Goal: Transaction & Acquisition: Purchase product/service

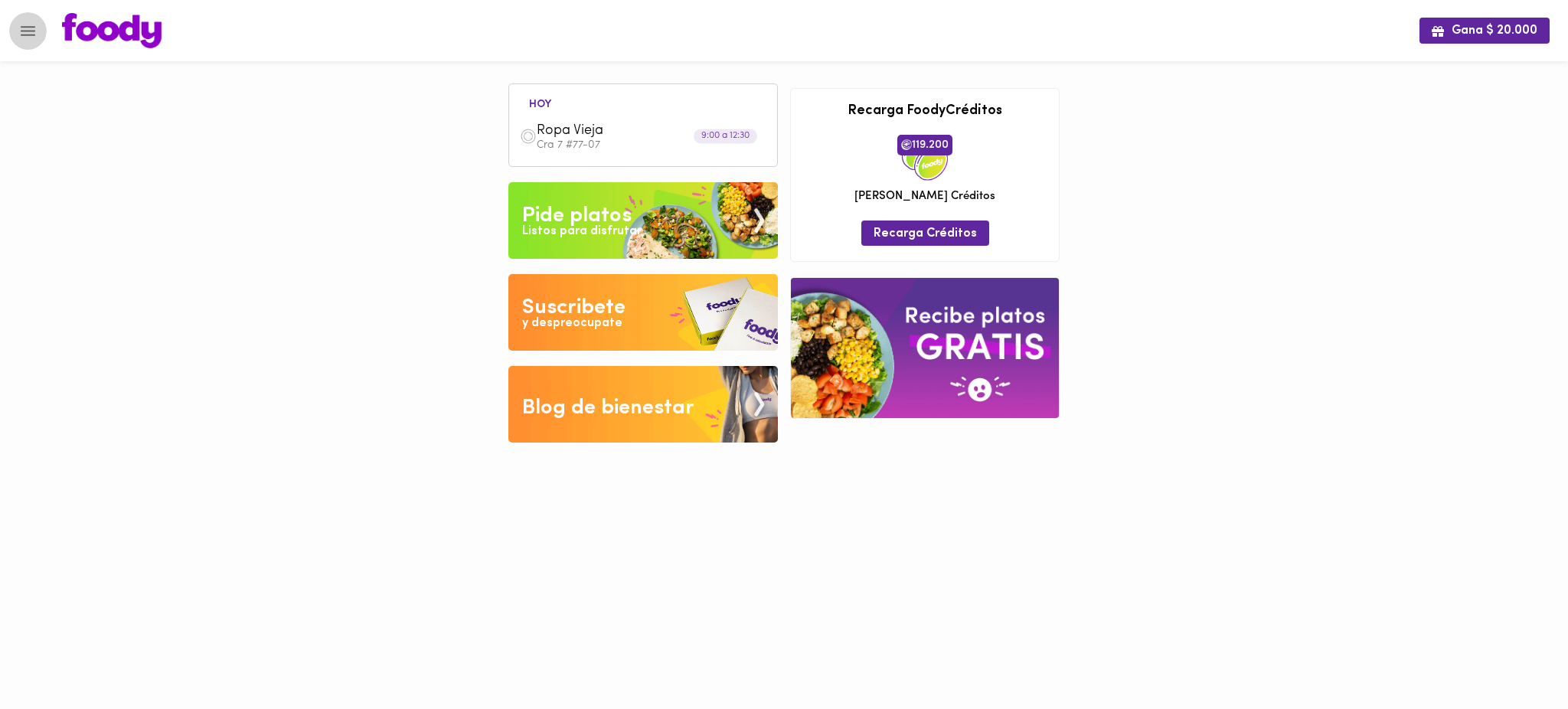
click at [31, 34] on icon "Menu" at bounding box center [28, 30] width 15 height 10
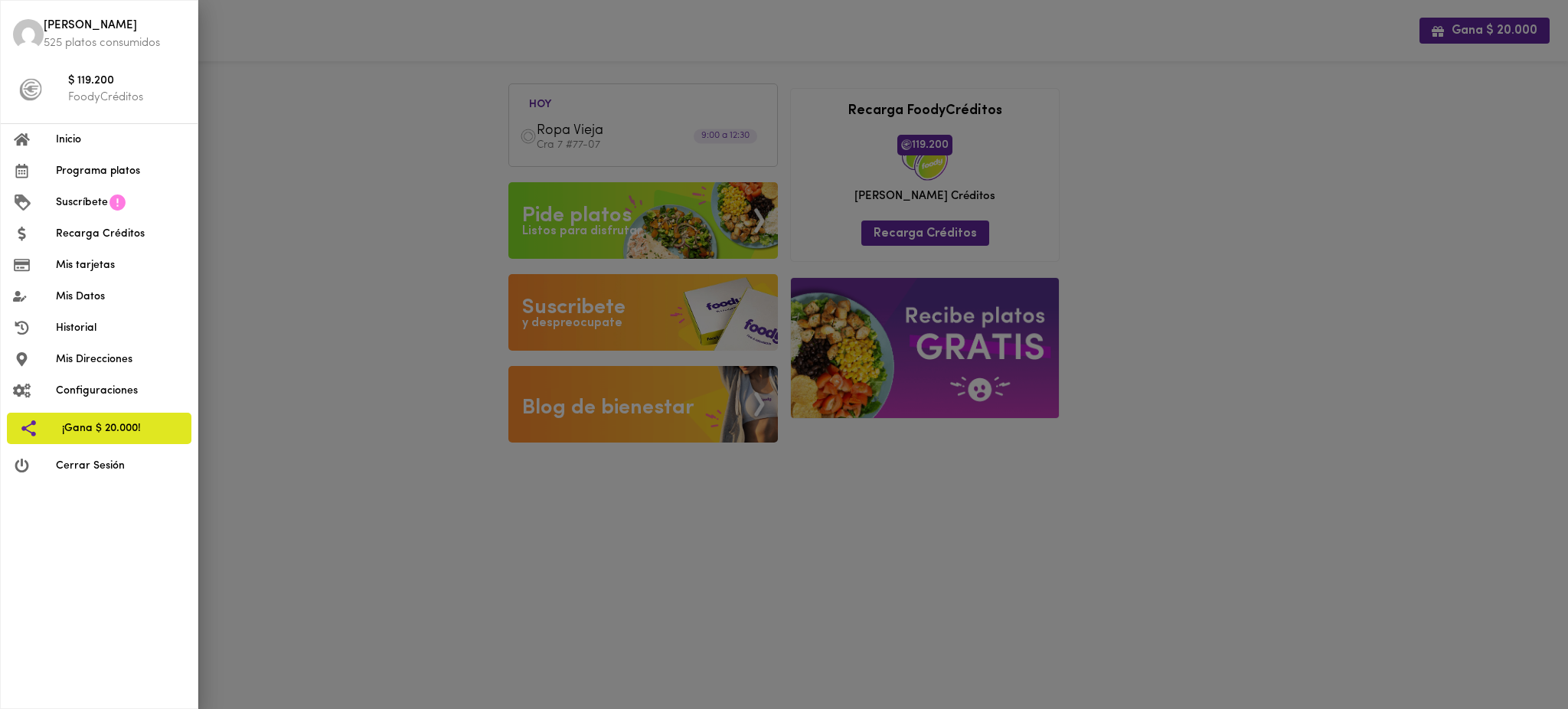
click at [276, 71] on div at bounding box center [784, 354] width 1568 height 709
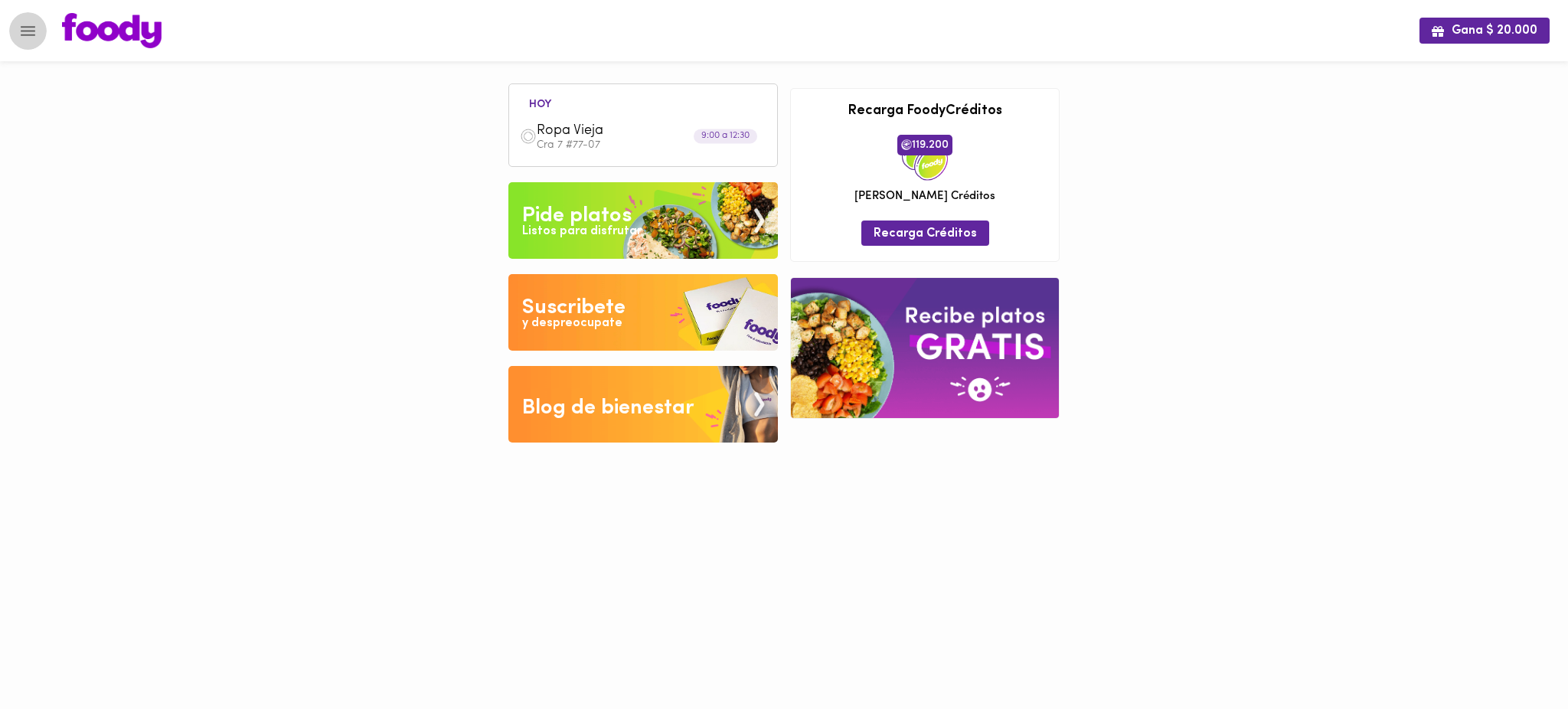
click at [28, 34] on icon "Menu" at bounding box center [28, 30] width 15 height 10
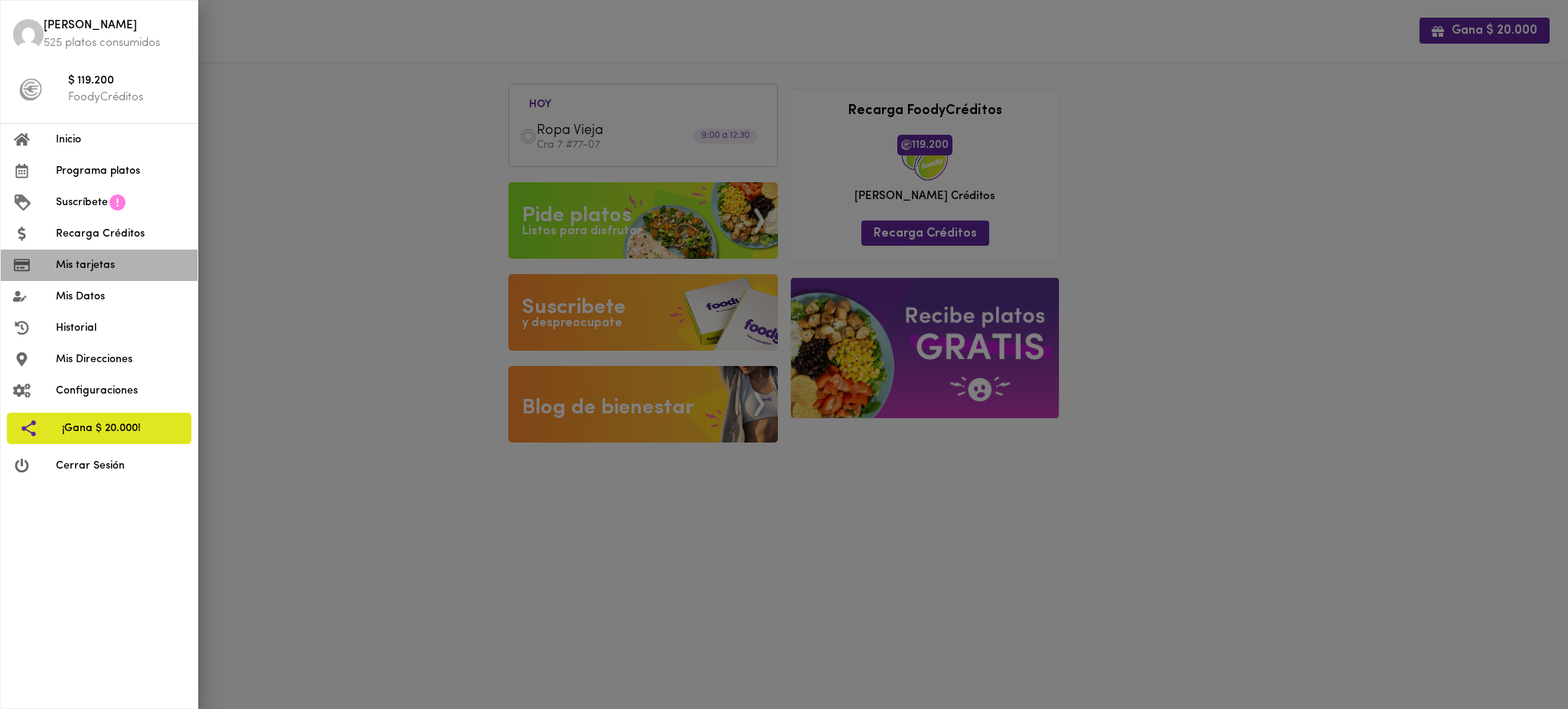
click at [117, 264] on span "Mis tarjetas" at bounding box center [120, 265] width 130 height 17
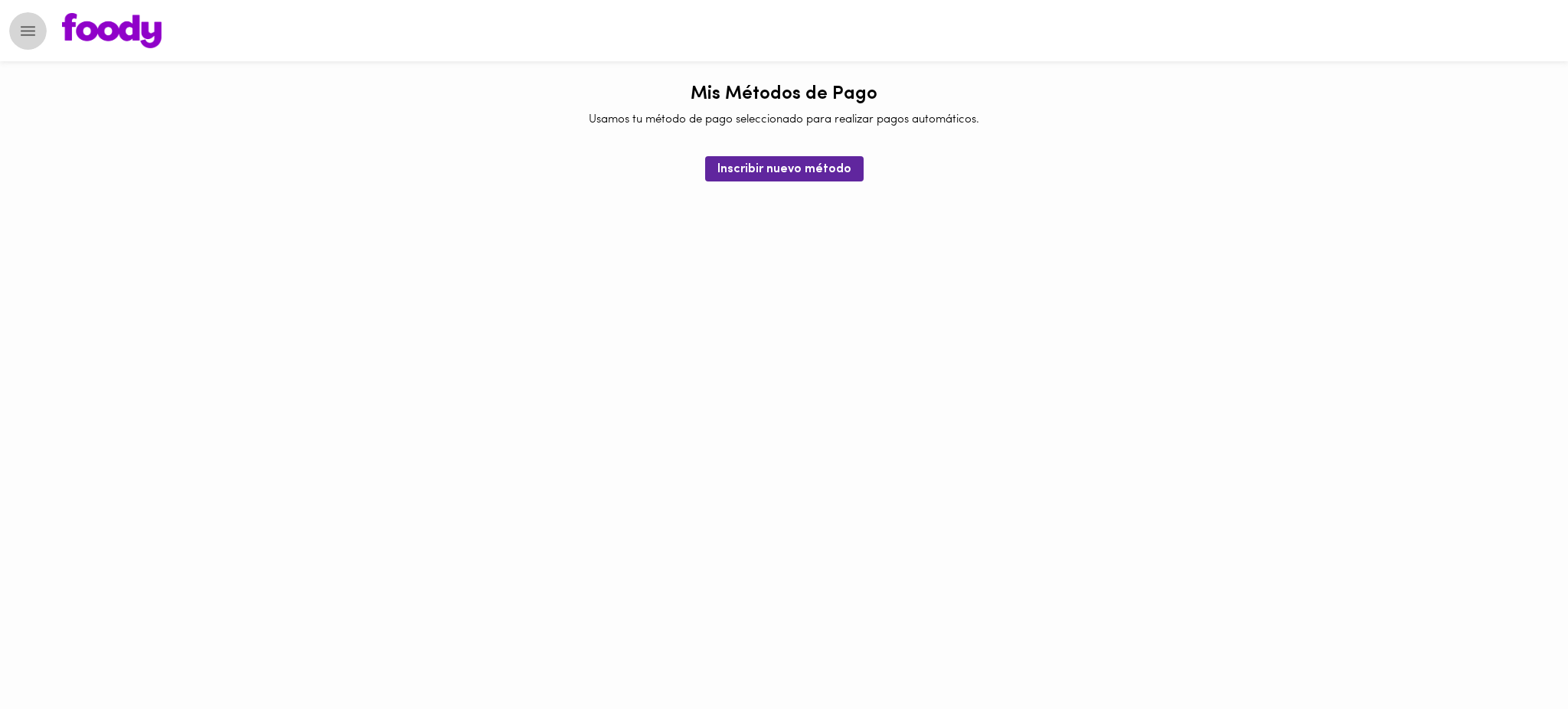
click at [31, 18] on button "Menu" at bounding box center [28, 30] width 38 height 38
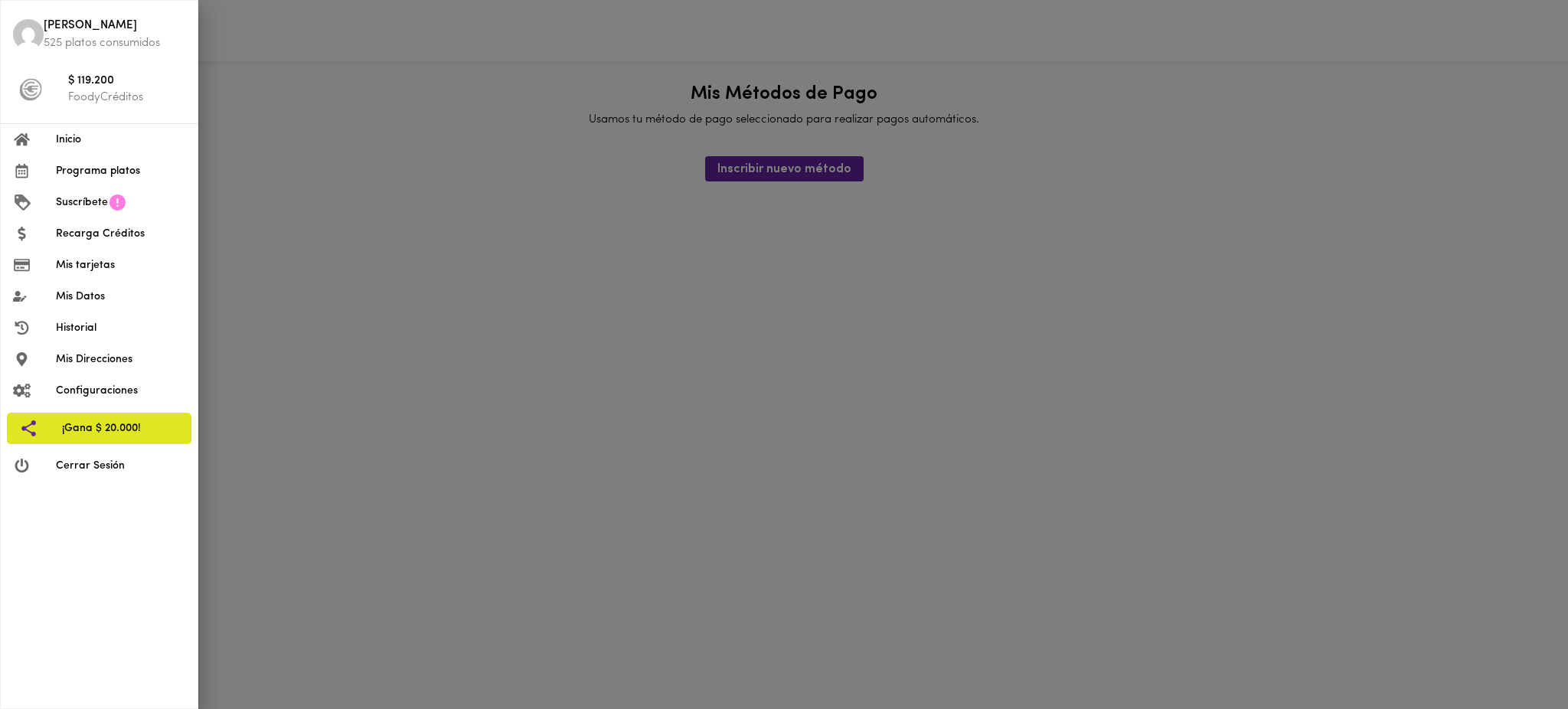
click at [95, 366] on span "Mis Direcciones" at bounding box center [120, 360] width 130 height 17
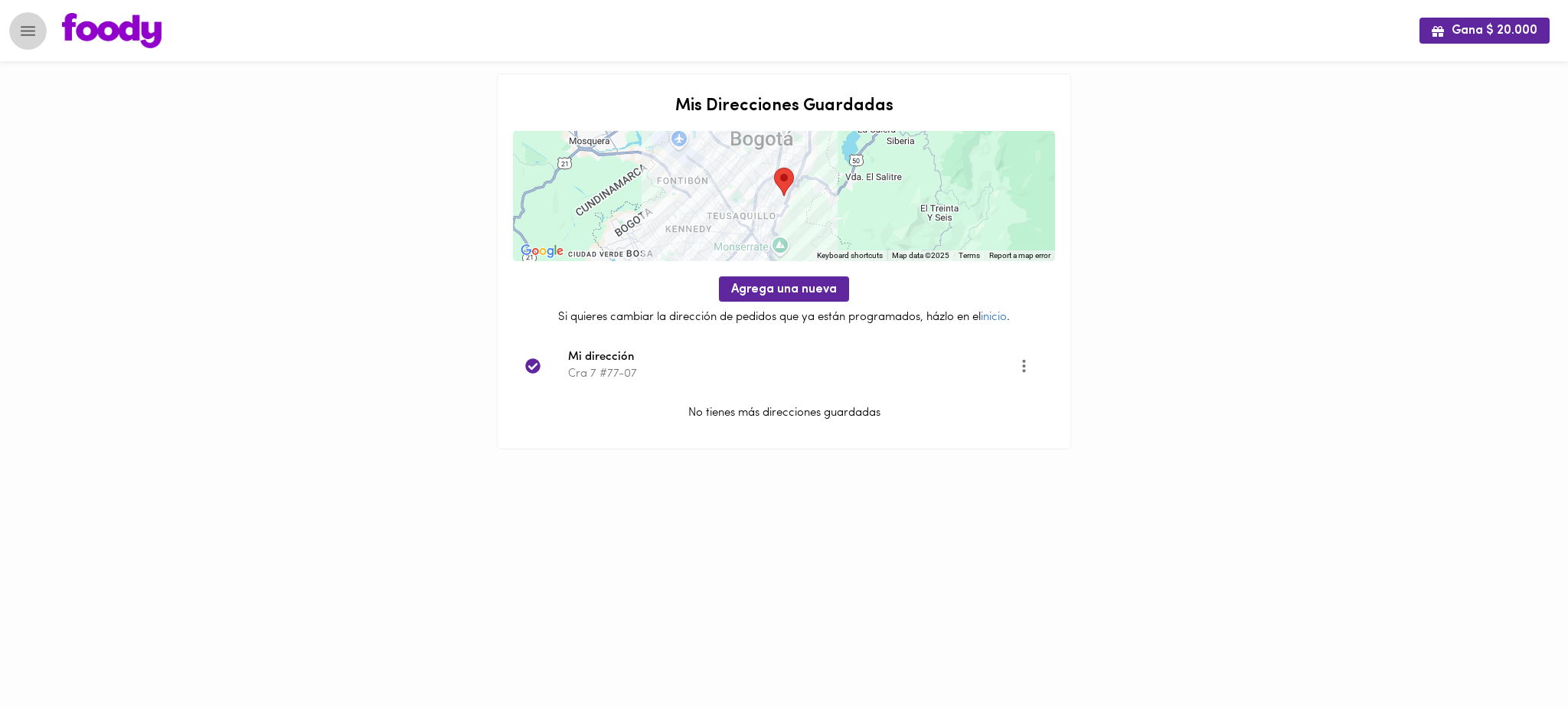
click at [20, 30] on icon "Menu" at bounding box center [28, 30] width 19 height 19
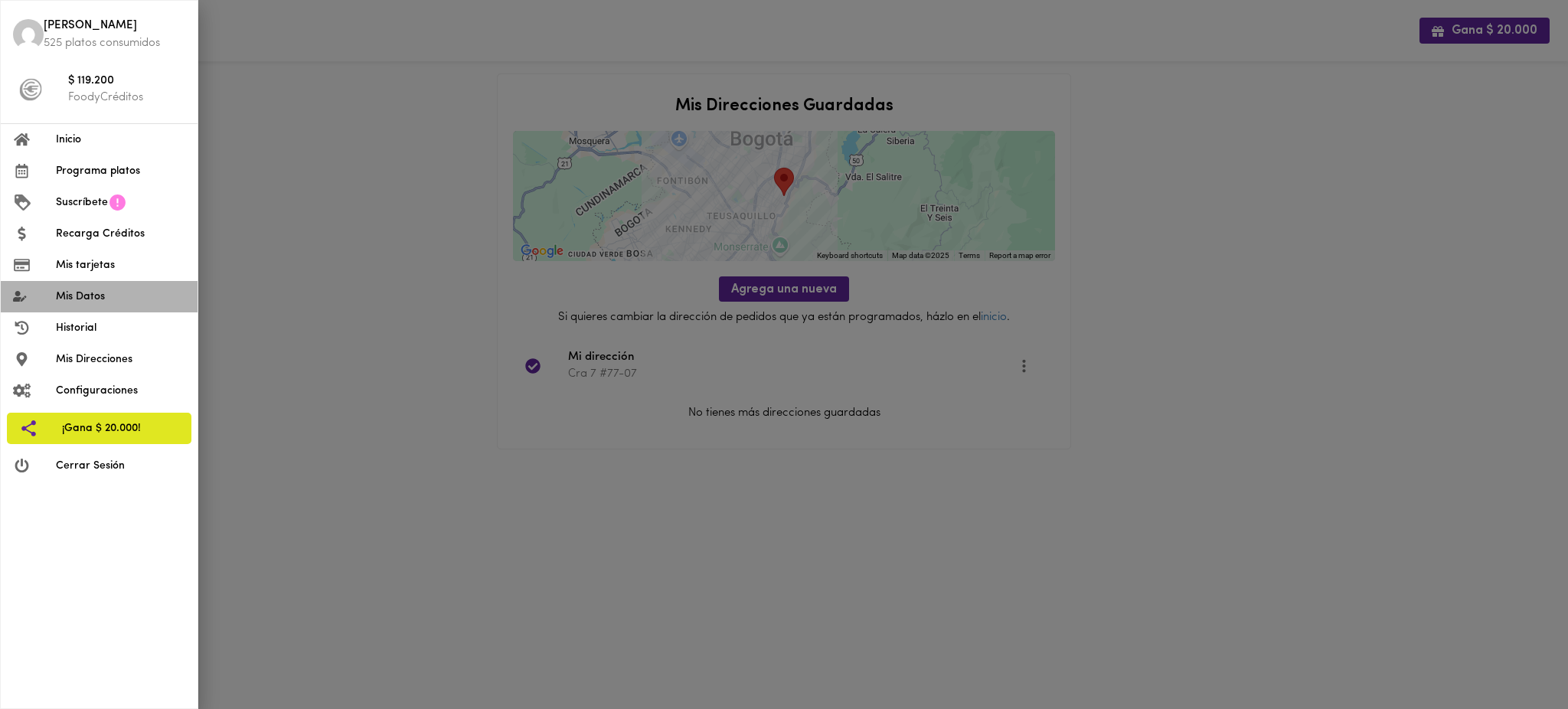
click at [95, 292] on span "Mis Datos" at bounding box center [120, 297] width 130 height 17
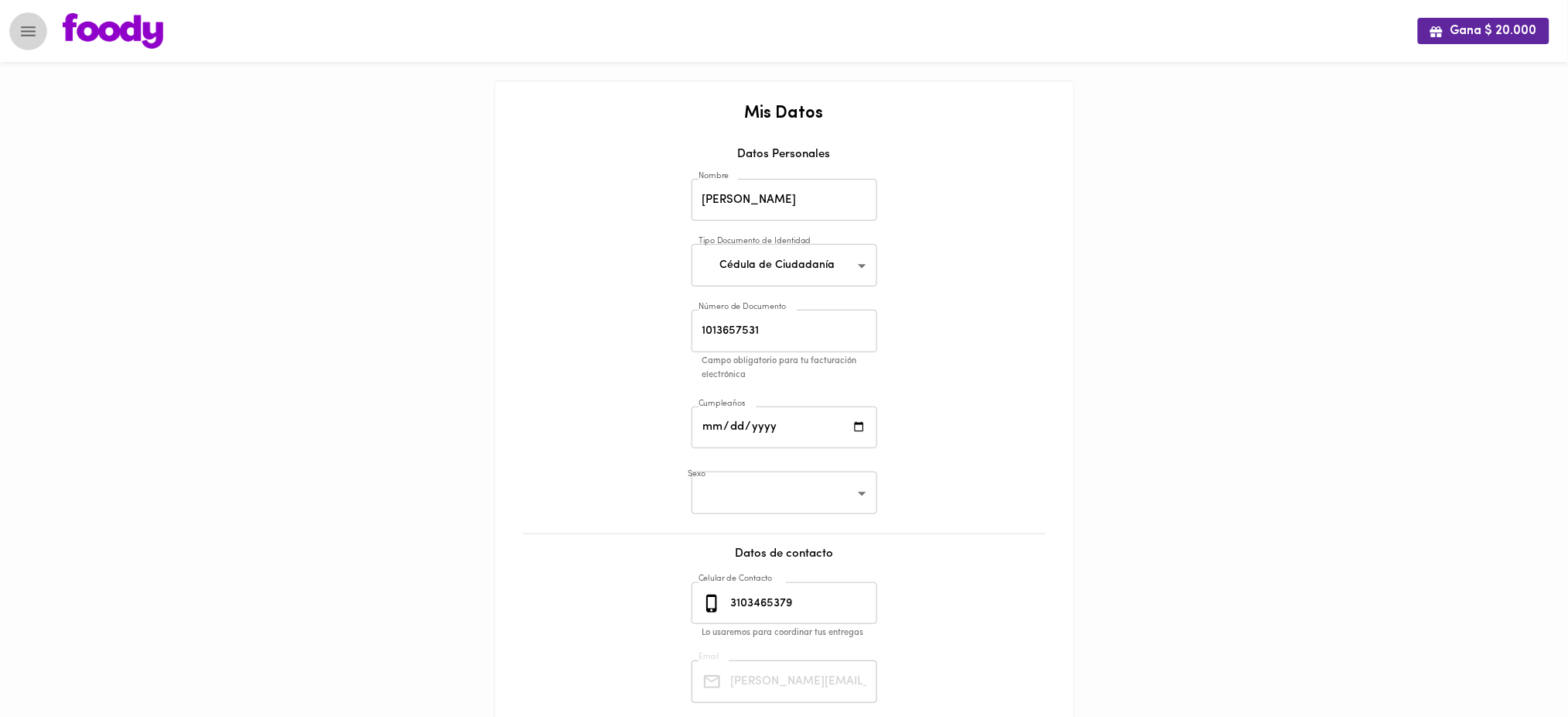
click at [33, 31] on icon "Menu" at bounding box center [29, 31] width 15 height 10
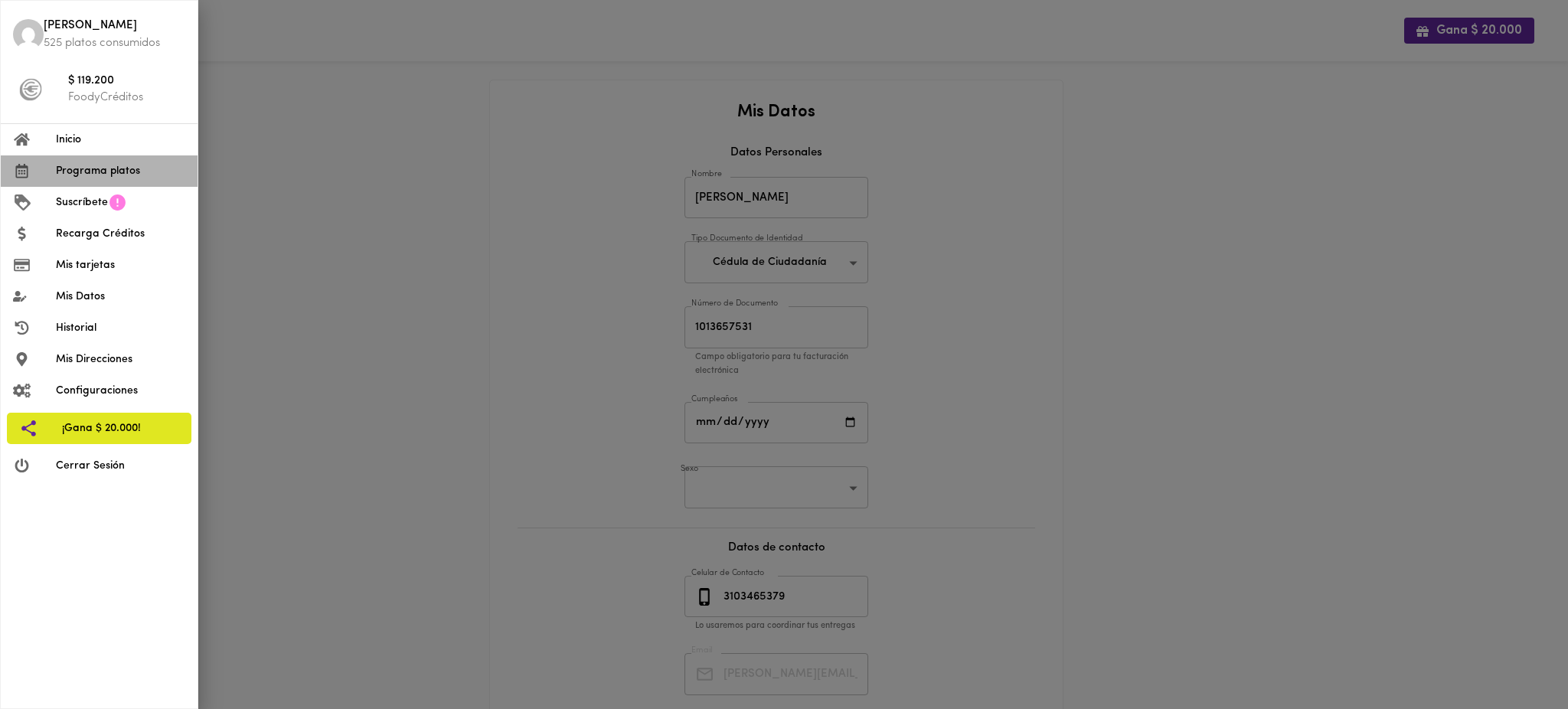
click at [110, 160] on li "Programa platos" at bounding box center [99, 171] width 197 height 31
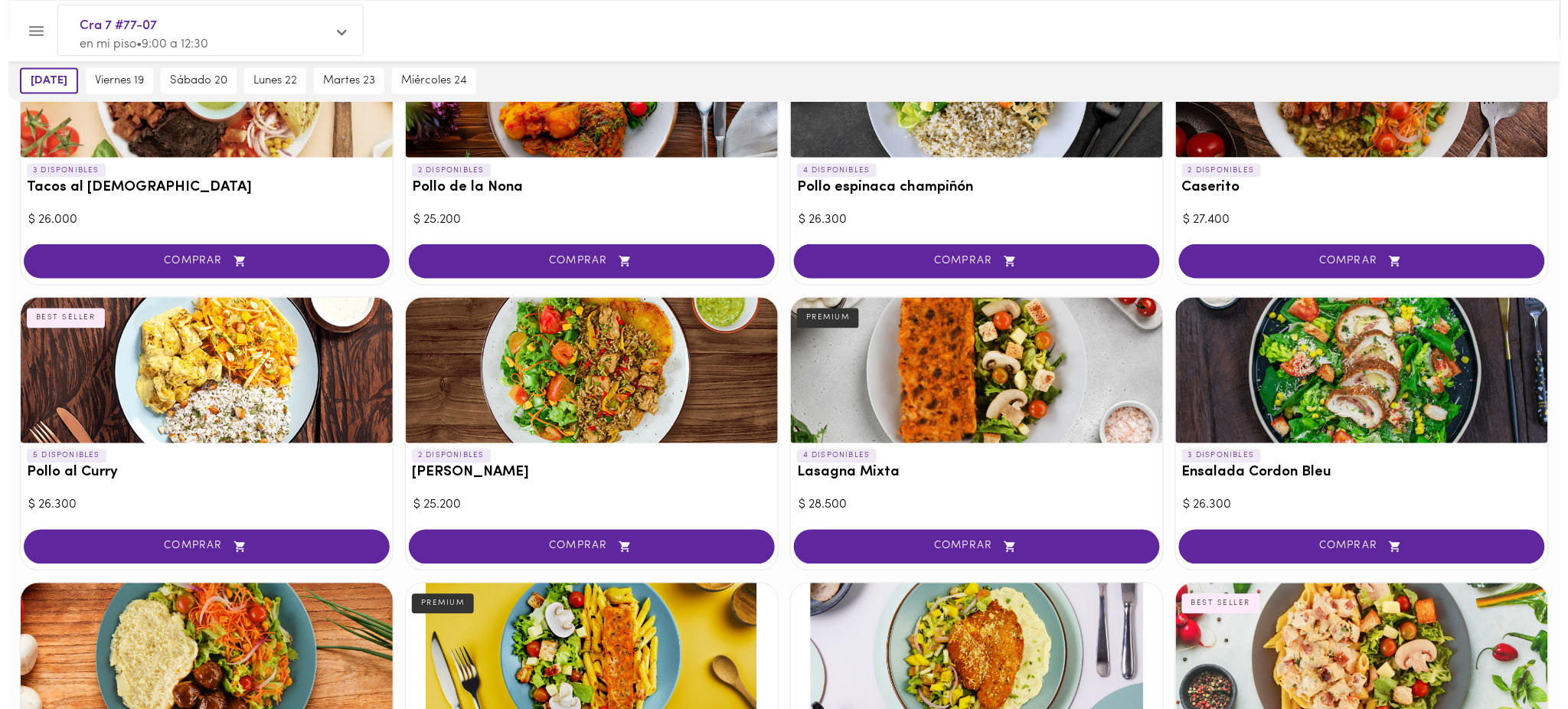
scroll to position [784, 0]
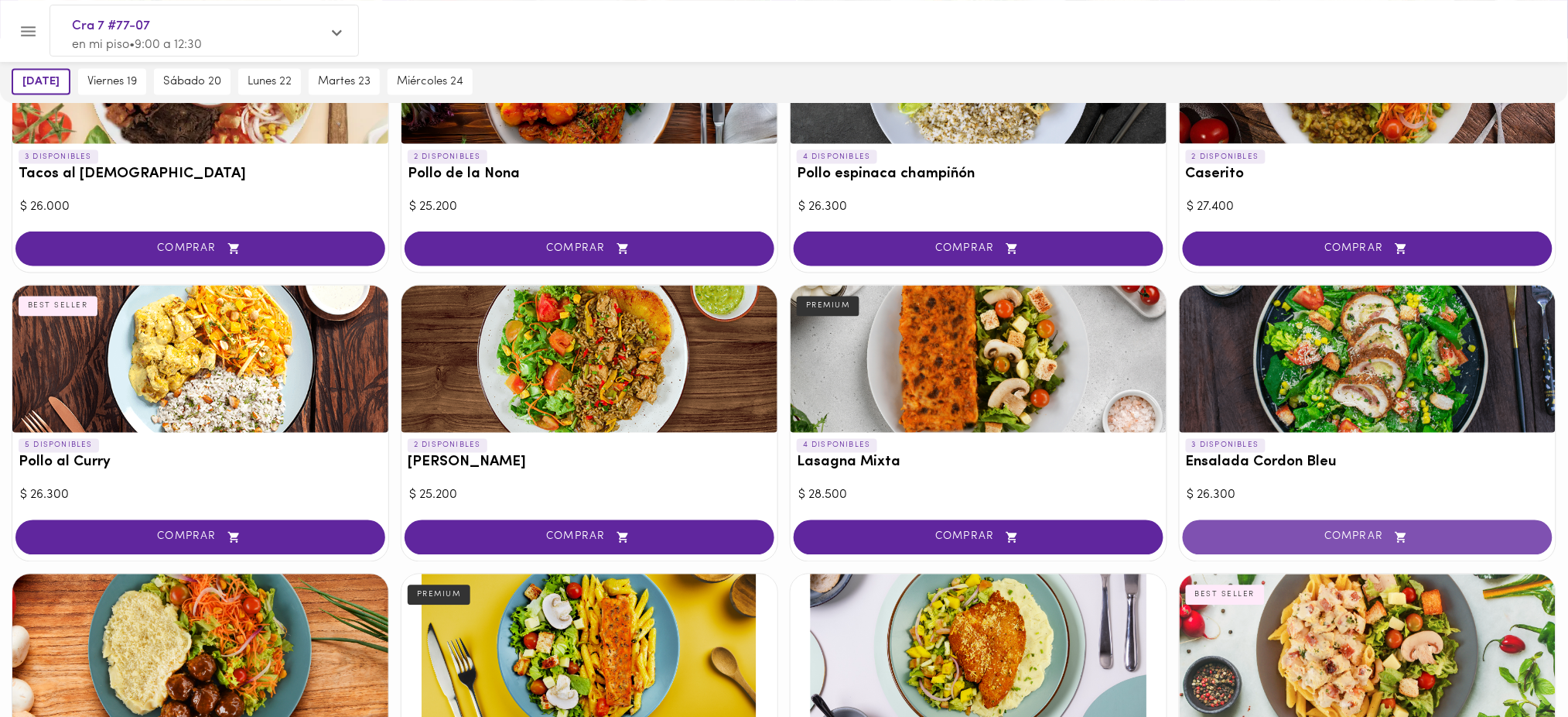
click at [1355, 537] on span "COMPRAR" at bounding box center [1367, 538] width 331 height 13
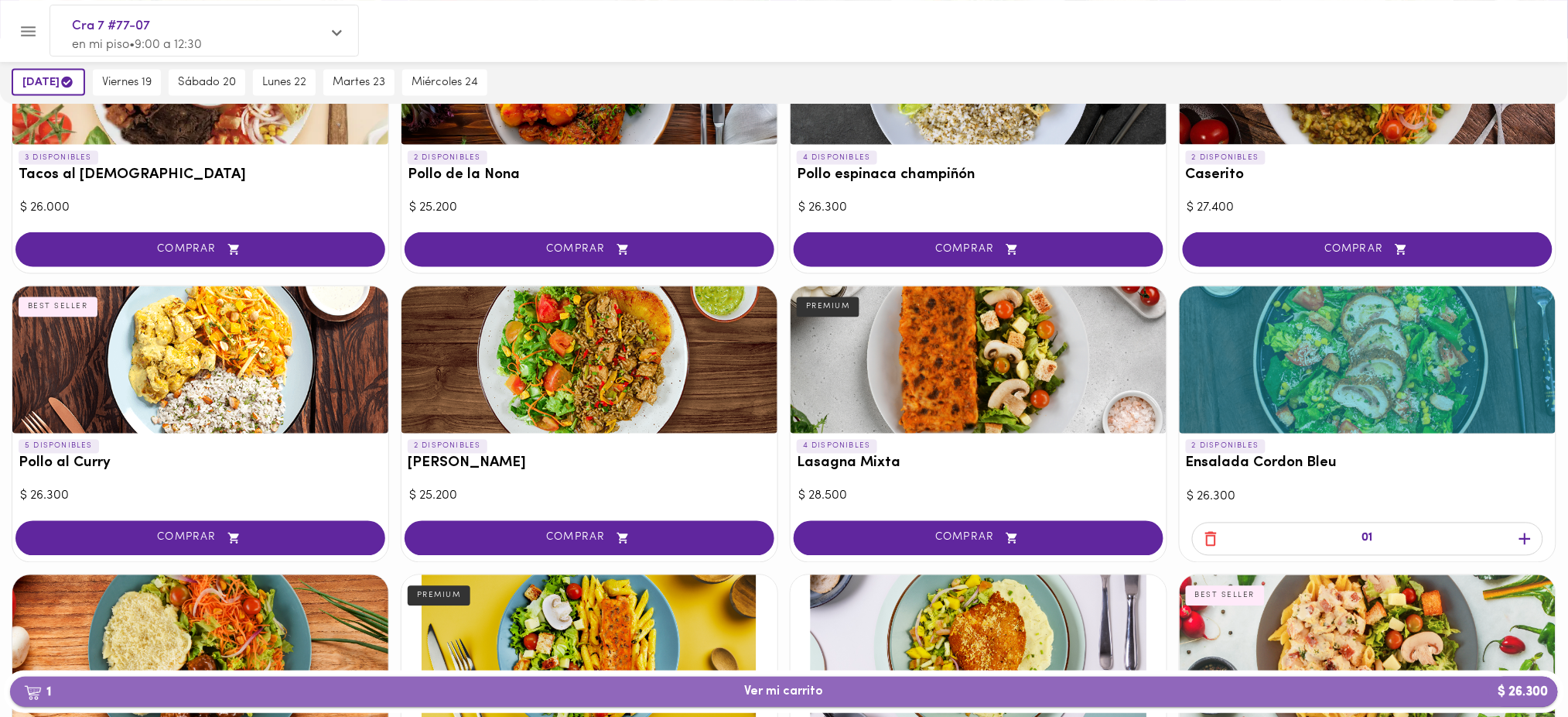
click at [1053, 691] on span "1 Ver mi carrito $ 26.300" at bounding box center [784, 692] width 1523 height 15
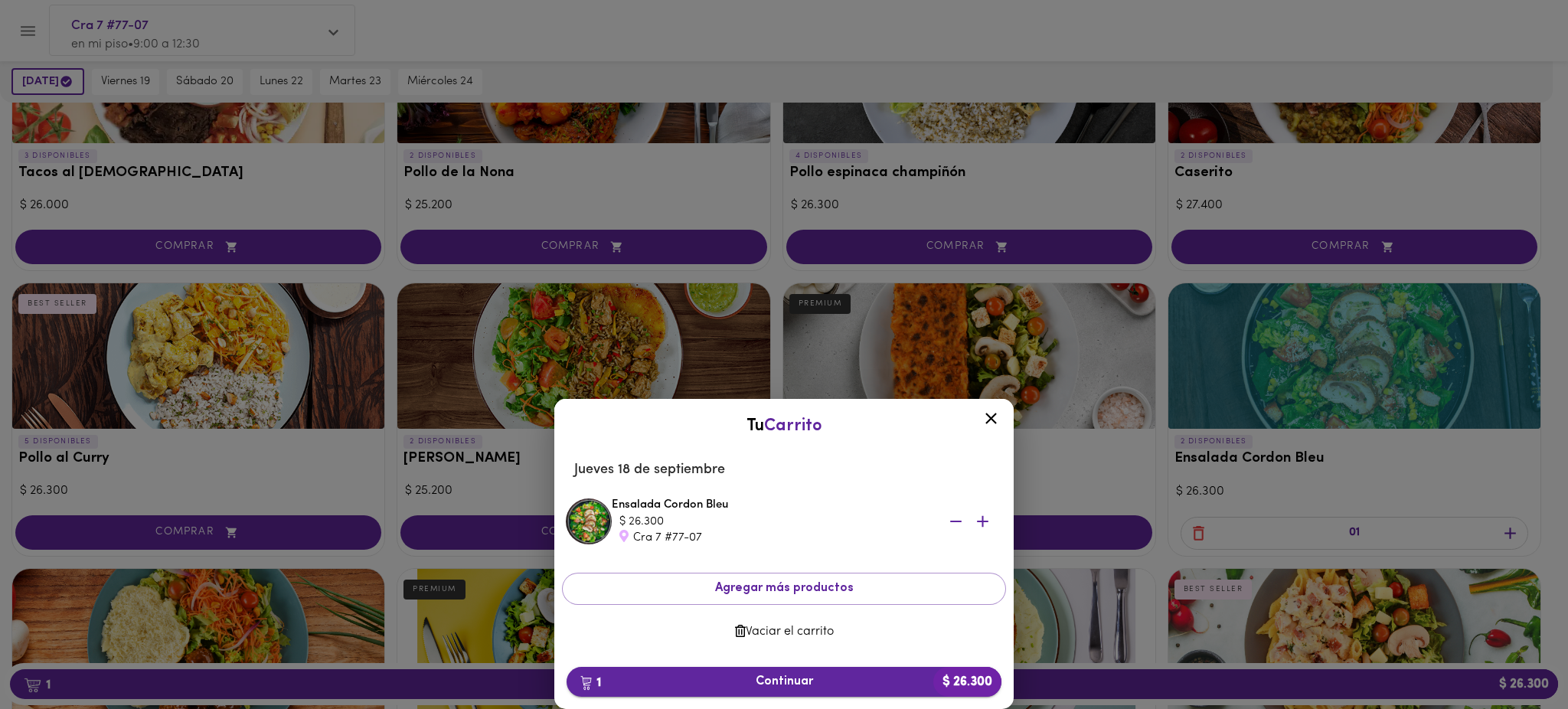
click at [835, 684] on span "1 Continuar $ 26.300" at bounding box center [784, 681] width 411 height 15
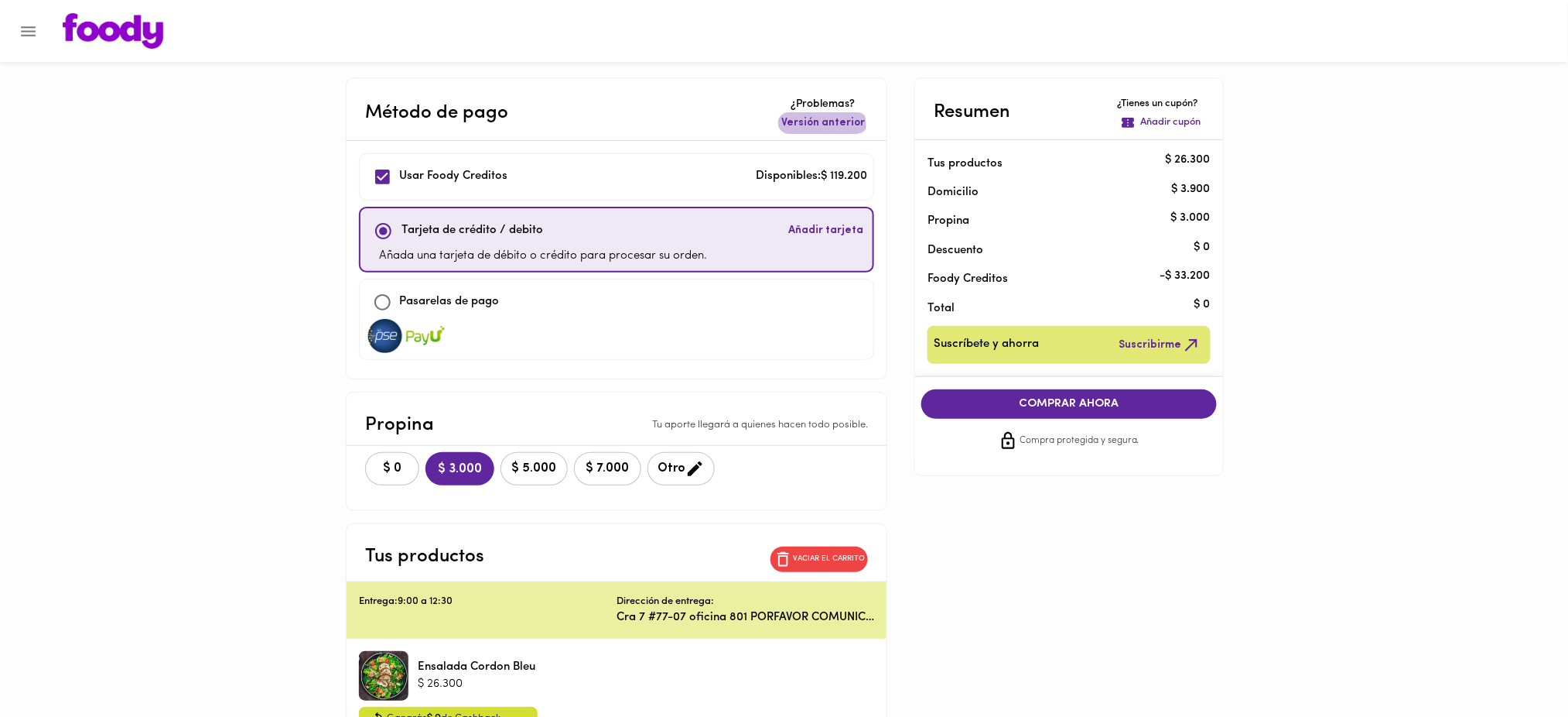
click at [810, 127] on span "Versión anterior" at bounding box center [823, 123] width 84 height 16
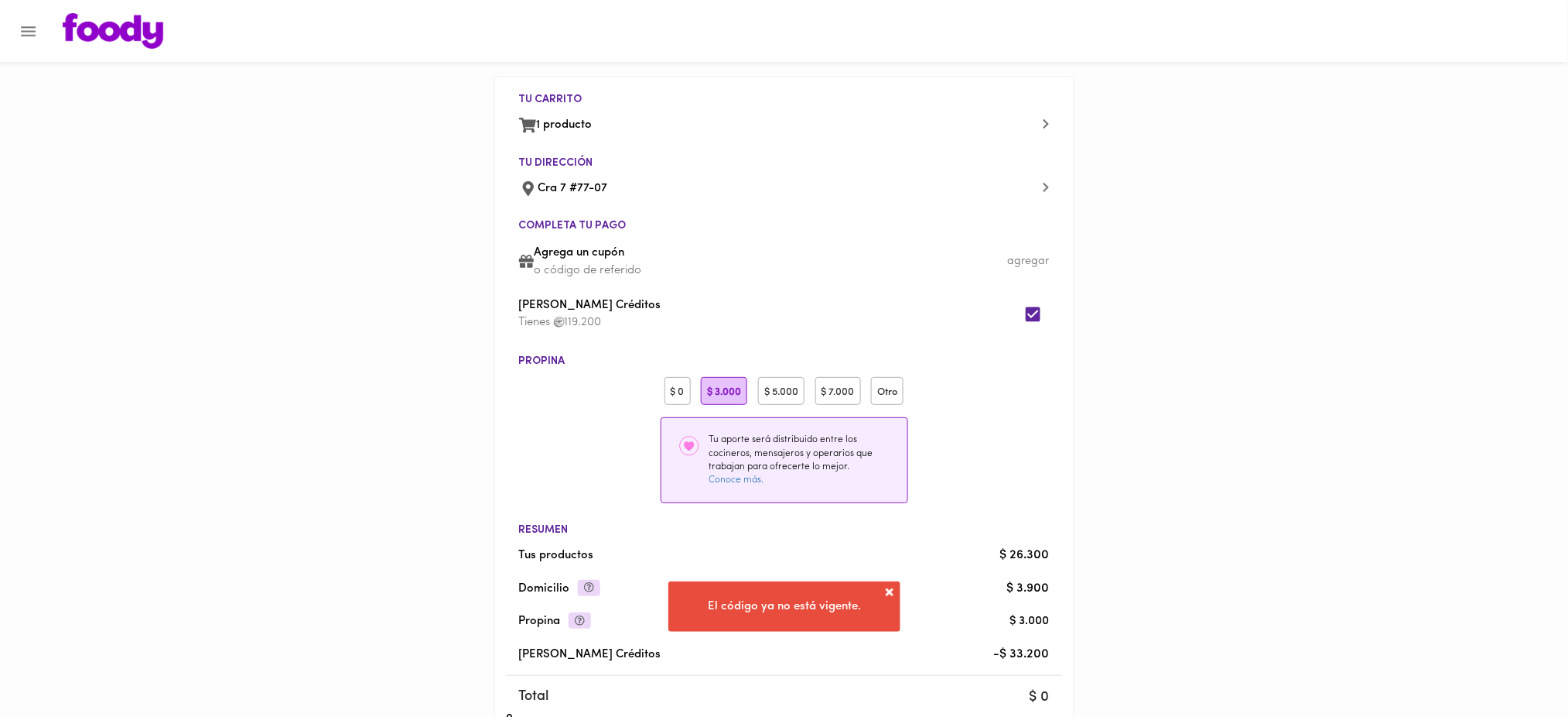
click at [668, 395] on div "$ 0" at bounding box center [678, 391] width 26 height 29
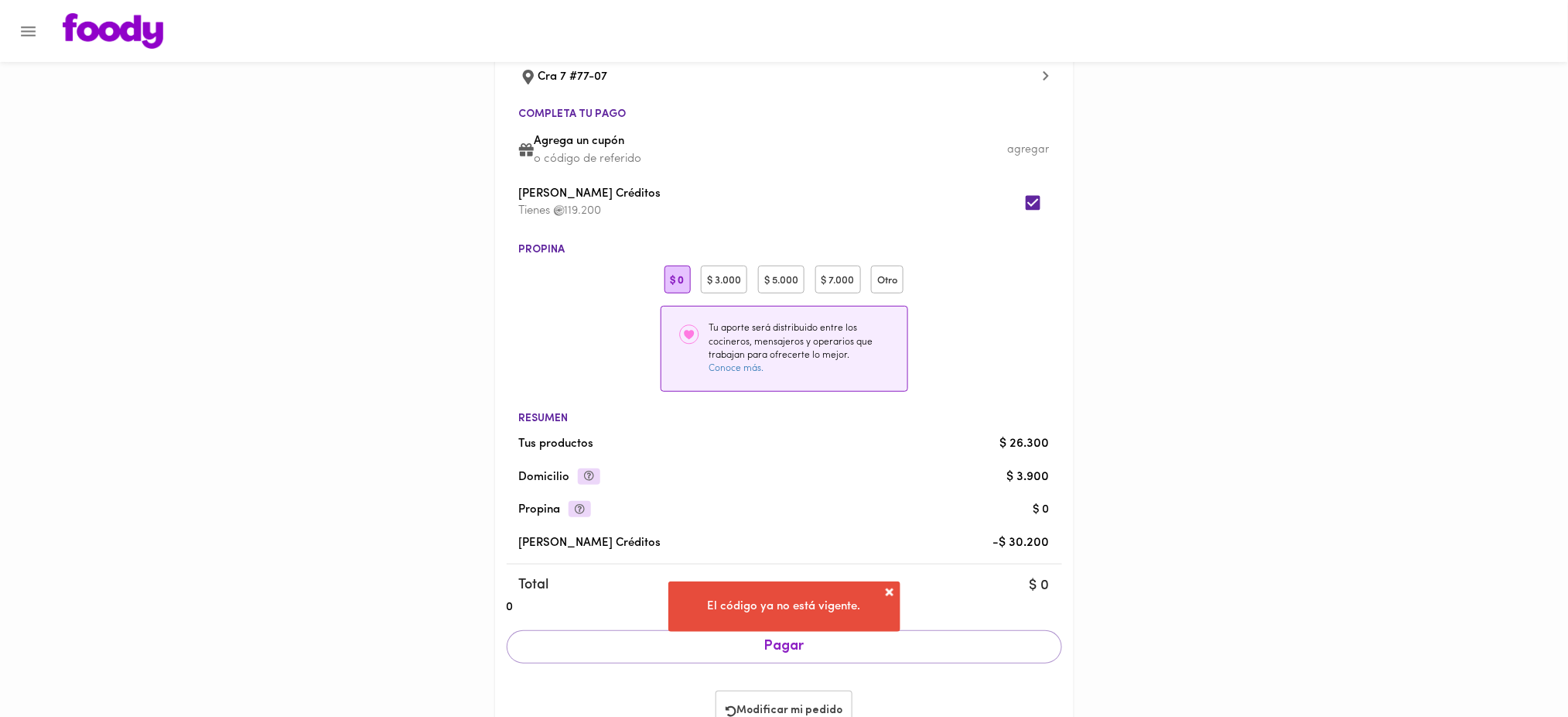
scroll to position [169, 0]
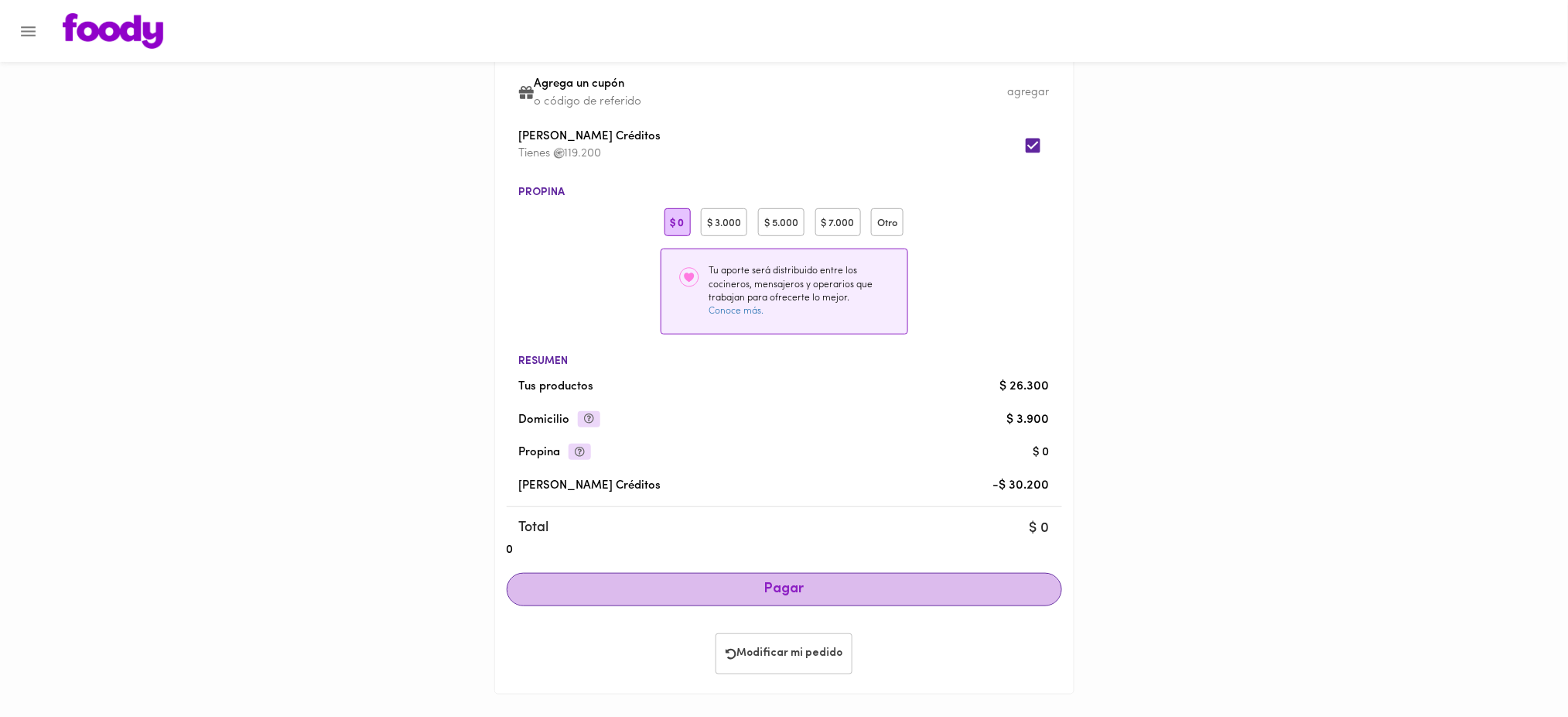
click at [829, 604] on button "Pagar" at bounding box center [784, 590] width 555 height 34
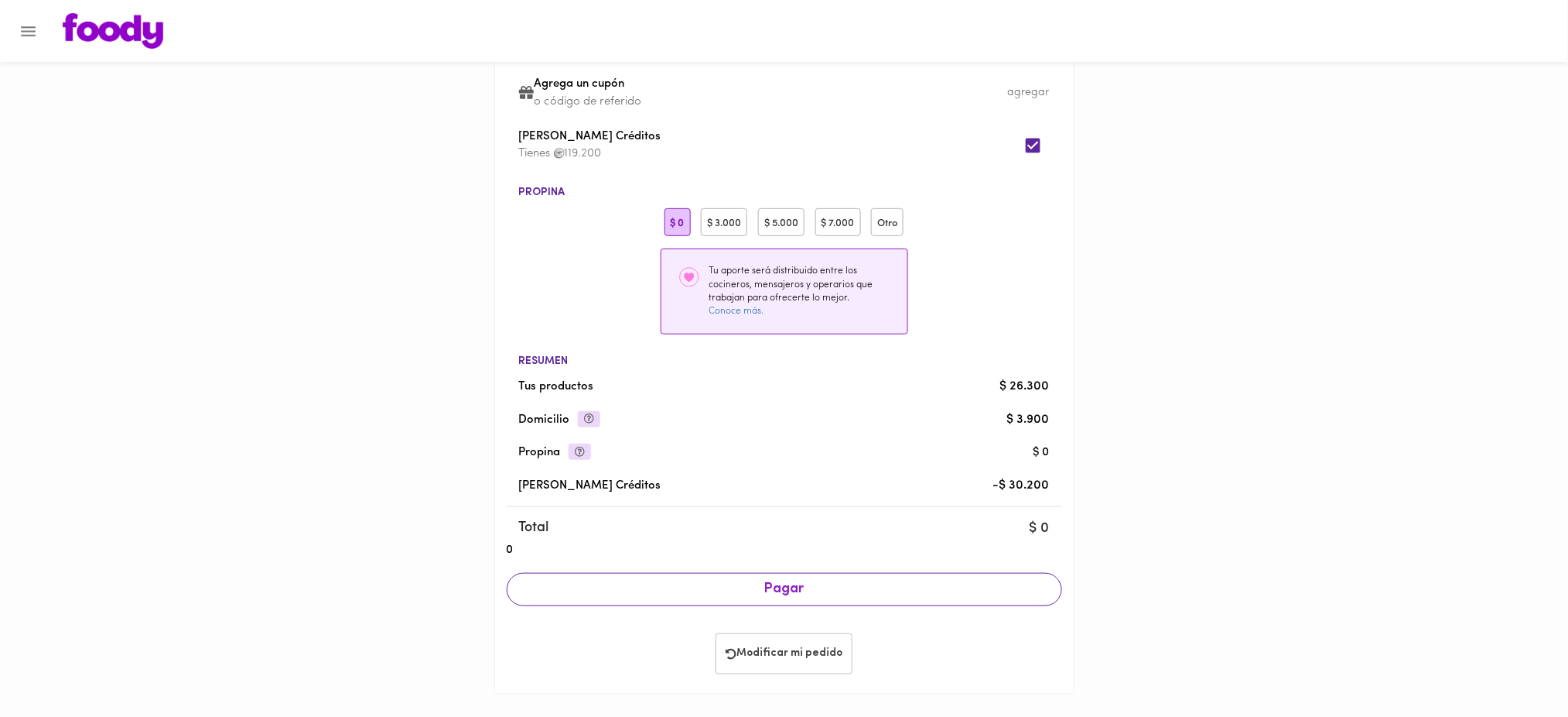
scroll to position [168, 0]
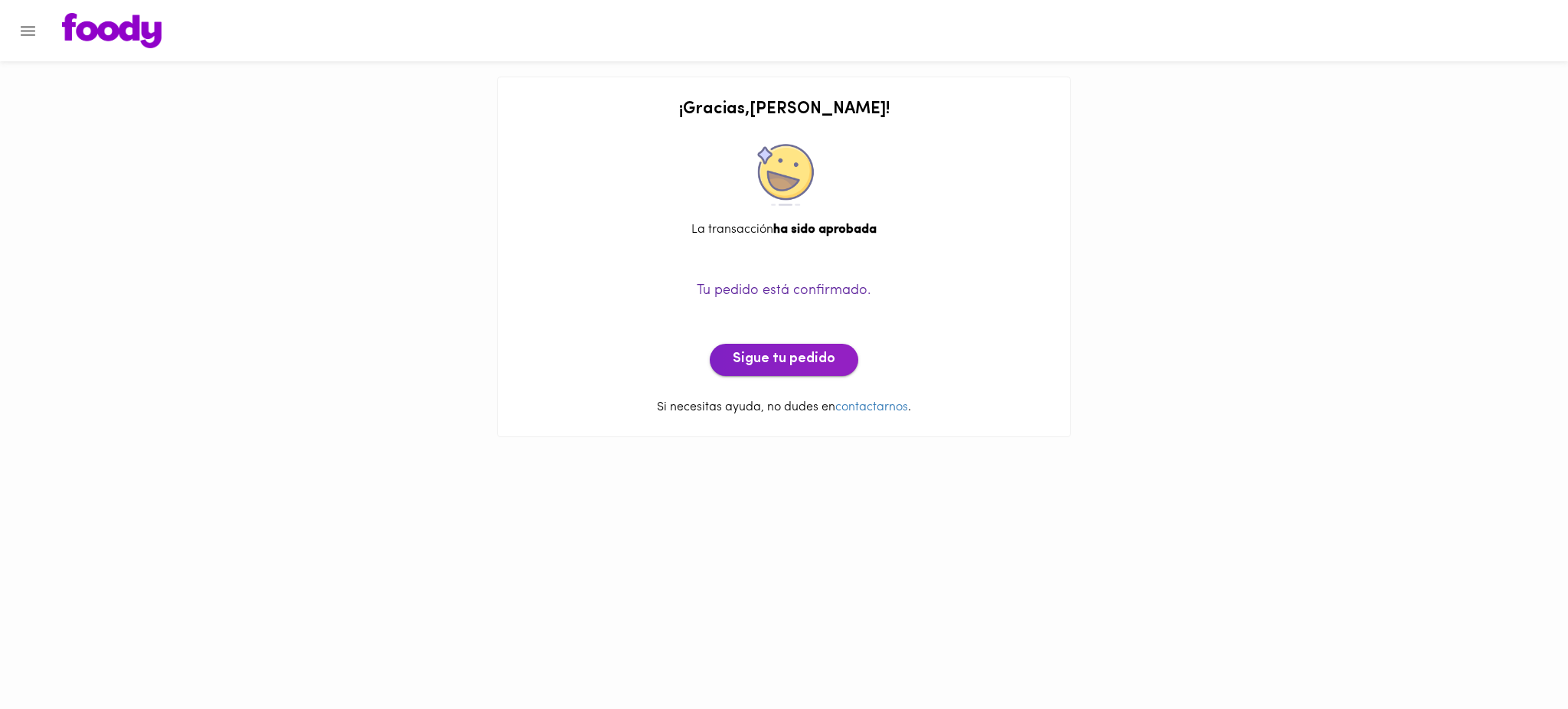
click at [797, 361] on span "Sigue tu pedido" at bounding box center [784, 360] width 103 height 17
